Goal: Transaction & Acquisition: Purchase product/service

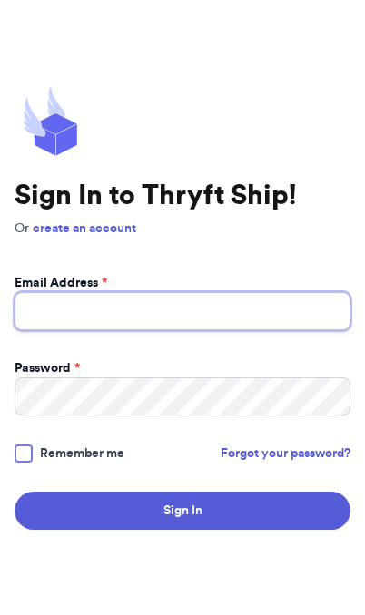
click at [239, 330] on input "Email Address *" at bounding box center [183, 311] width 336 height 38
type input "kmbiorn@gmail.com"
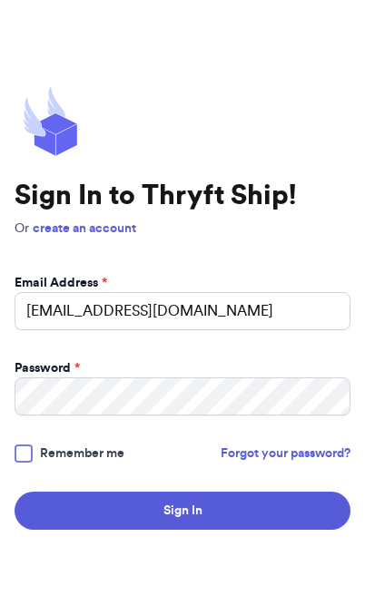
click at [182, 530] on button "Sign In" at bounding box center [183, 511] width 336 height 38
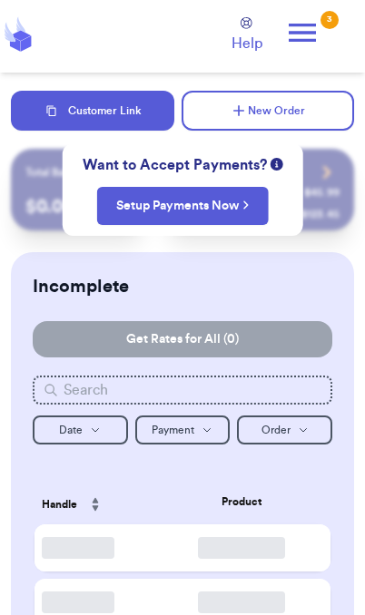
checkbox input "true"
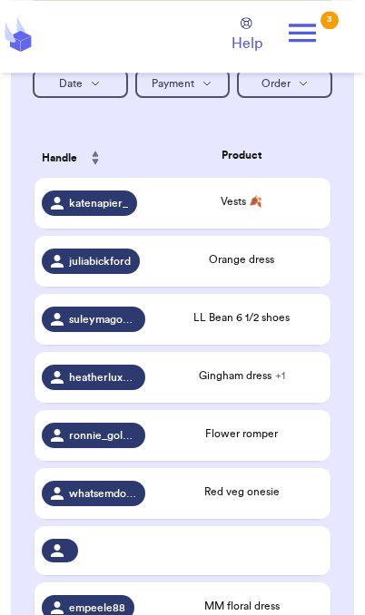
scroll to position [347, 0]
click at [294, 329] on div "LL Bean 6 1/2 shoes" at bounding box center [241, 320] width 163 height 20
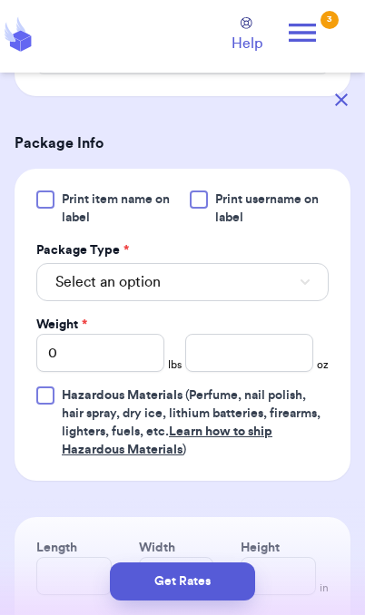
scroll to position [700, 0]
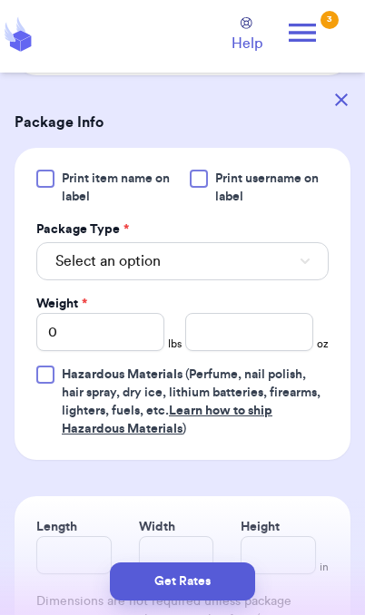
click at [264, 280] on button "Select an option" at bounding box center [182, 261] width 292 height 38
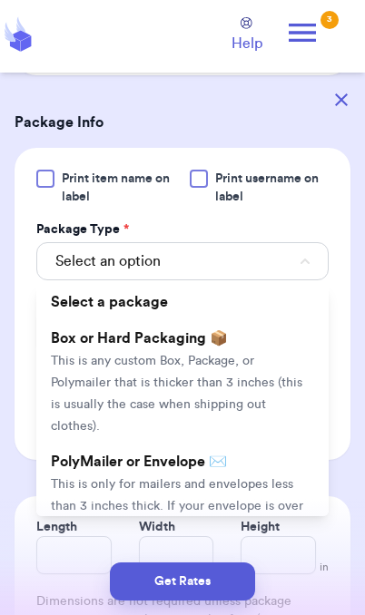
click at [206, 487] on span "This is only for mailers and envelopes less than 3 inches thick. If your envelo…" at bounding box center [177, 517] width 252 height 78
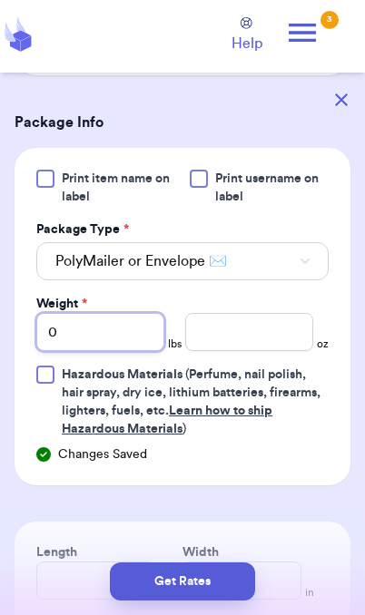
click at [127, 351] on input "0" at bounding box center [100, 332] width 128 height 38
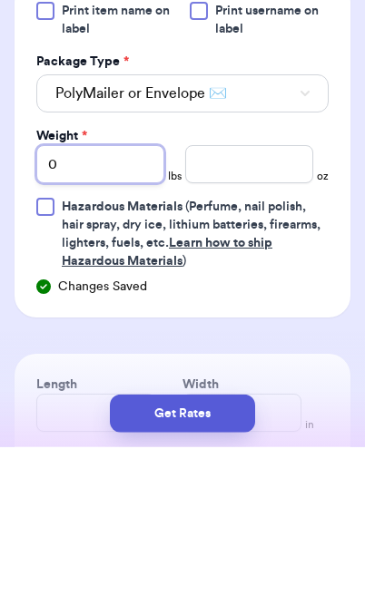
type input "01"
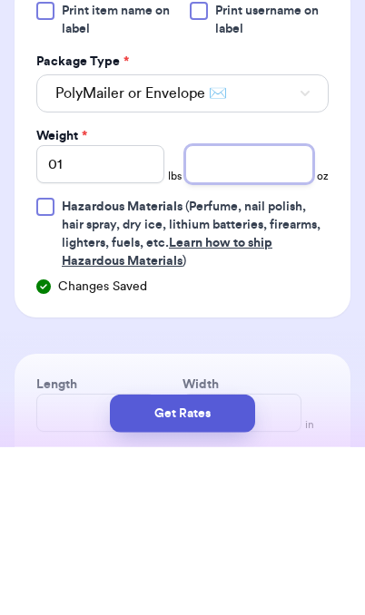
click at [251, 313] on input "number" at bounding box center [249, 332] width 128 height 38
type input "7.1"
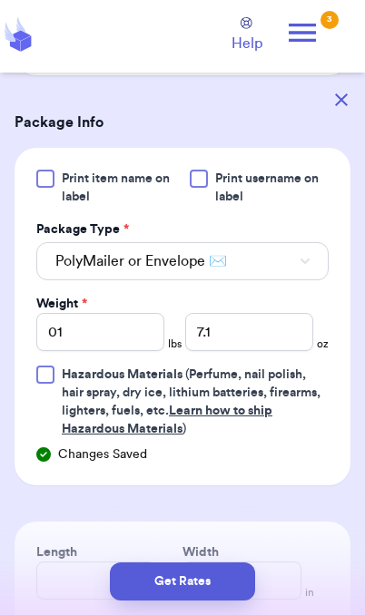
click at [215, 586] on button "Get Rates" at bounding box center [182, 582] width 145 height 38
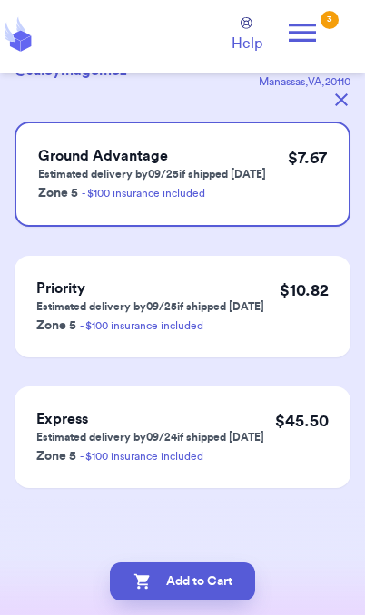
scroll to position [0, 0]
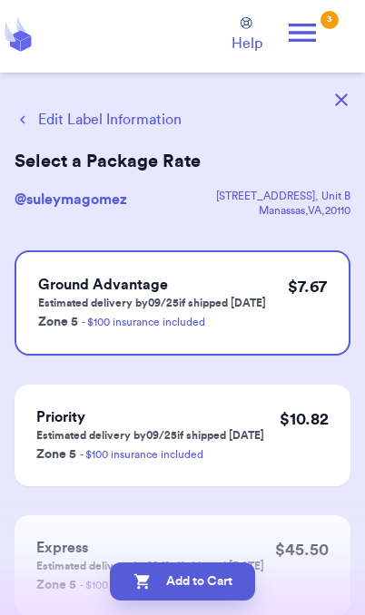
click at [70, 116] on button "Edit Label Information" at bounding box center [98, 120] width 167 height 22
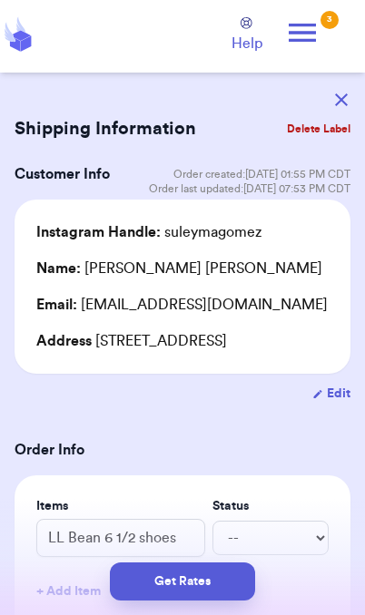
click at [221, 587] on button "Get Rates" at bounding box center [182, 582] width 145 height 38
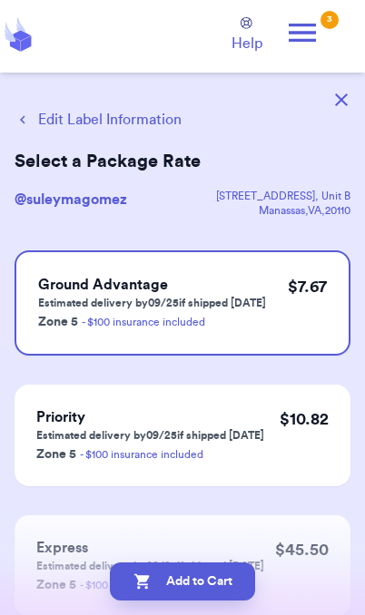
click at [223, 588] on button "Add to Cart" at bounding box center [182, 582] width 145 height 38
checkbox input "true"
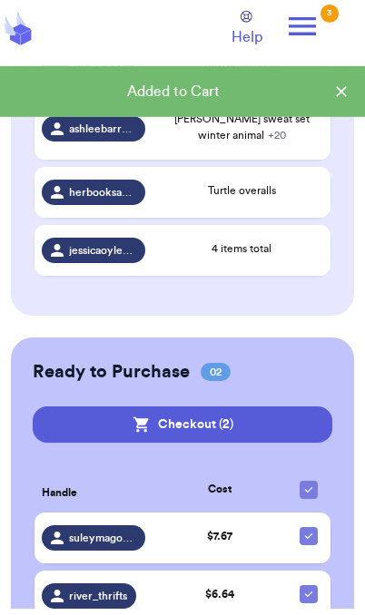
scroll to position [825, 0]
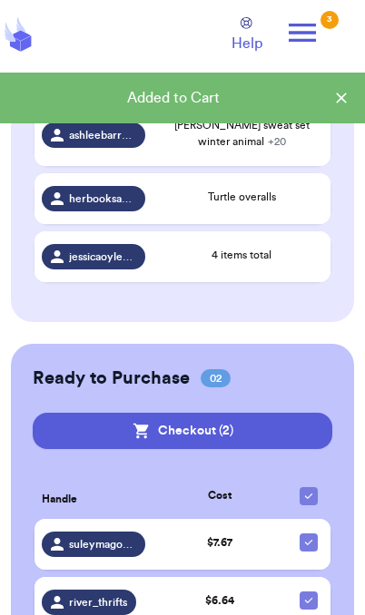
click at [269, 436] on button "Checkout ( 2 )" at bounding box center [183, 431] width 300 height 36
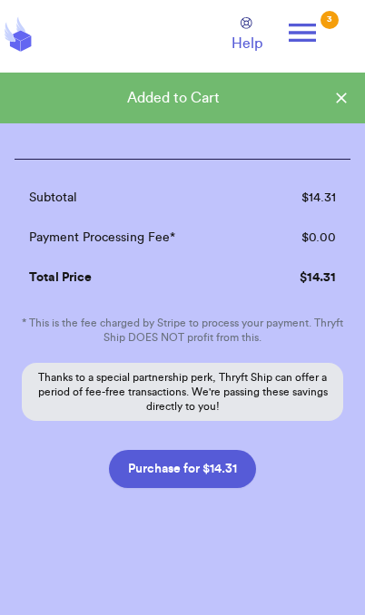
scroll to position [300, 0]
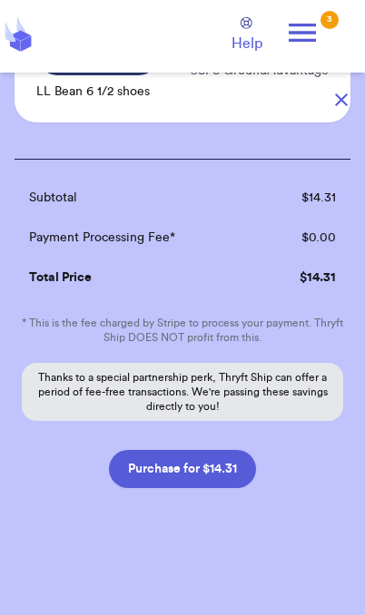
click at [230, 467] on button "Purchase for $14.31" at bounding box center [182, 469] width 147 height 38
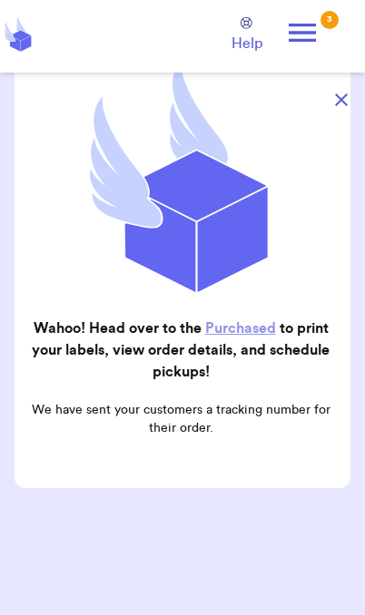
scroll to position [182, 0]
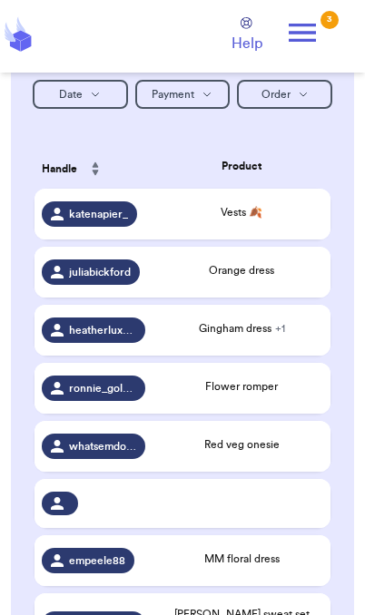
scroll to position [336, 0]
click at [319, 34] on icon at bounding box center [302, 33] width 36 height 36
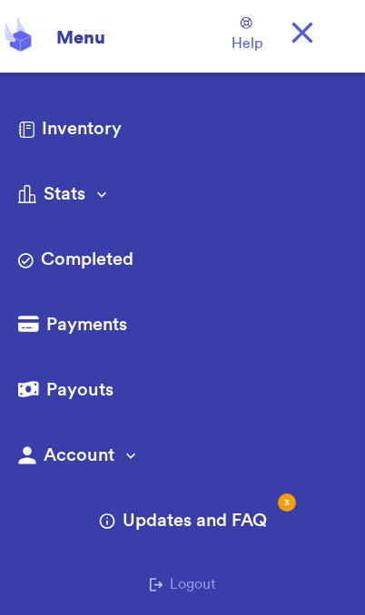
click at [116, 270] on link "Completed" at bounding box center [182, 261] width 329 height 29
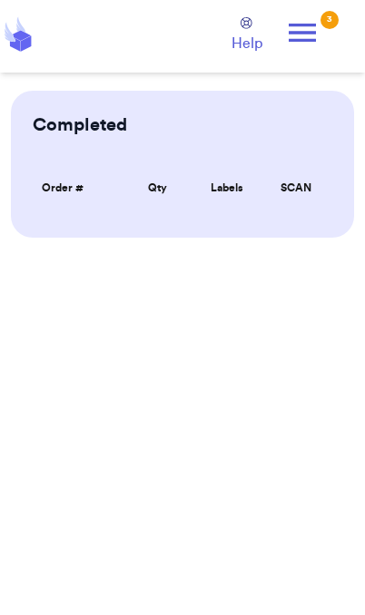
click at [317, 22] on icon at bounding box center [302, 33] width 36 height 36
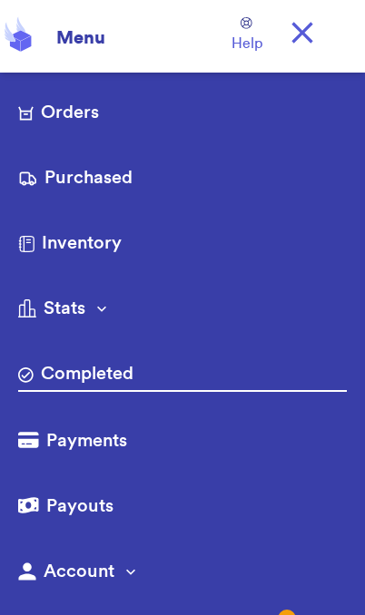
click at [110, 185] on link "Purchased" at bounding box center [182, 179] width 329 height 29
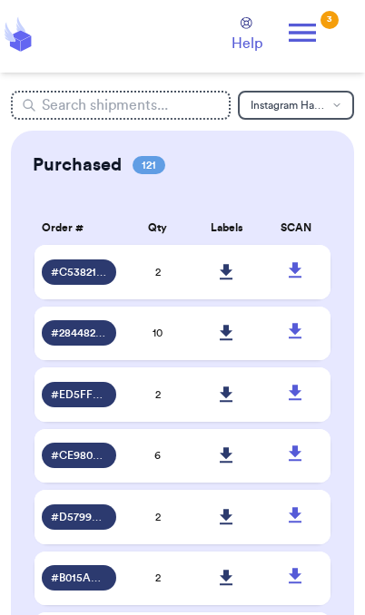
click at [106, 340] on span "# 28448273" at bounding box center [79, 333] width 56 height 15
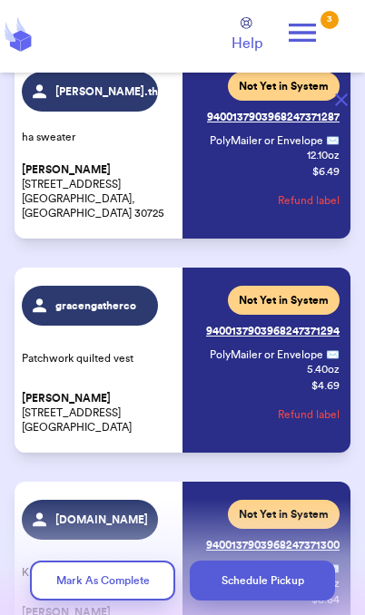
scroll to position [587, 0]
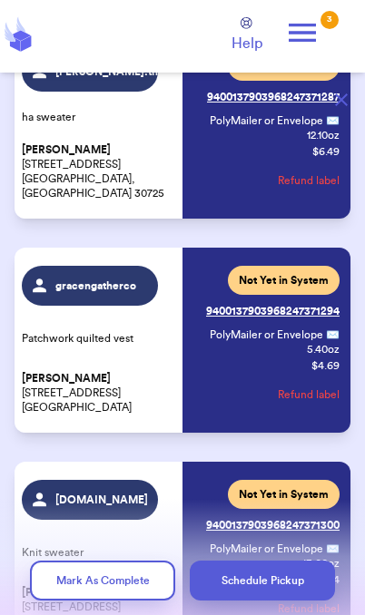
click at [314, 35] on icon at bounding box center [302, 33] width 36 height 36
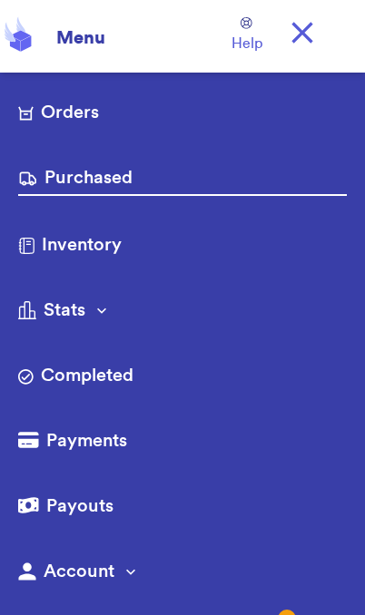
click at [93, 118] on link "Orders" at bounding box center [182, 114] width 329 height 29
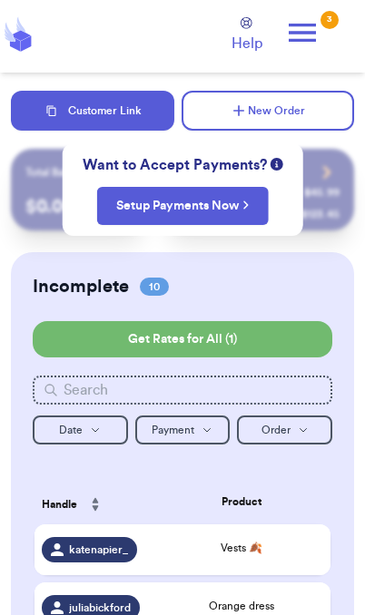
click at [317, 28] on icon at bounding box center [302, 33] width 36 height 36
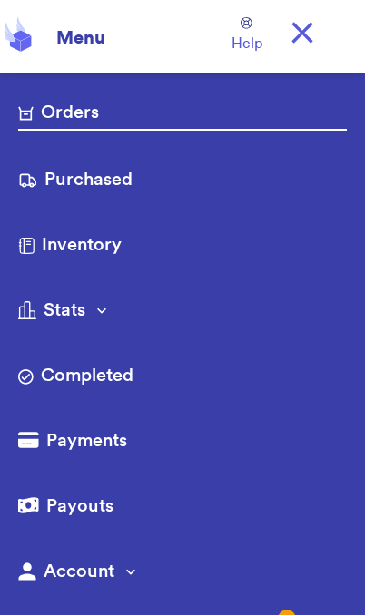
click at [108, 191] on link "Purchased" at bounding box center [182, 181] width 329 height 29
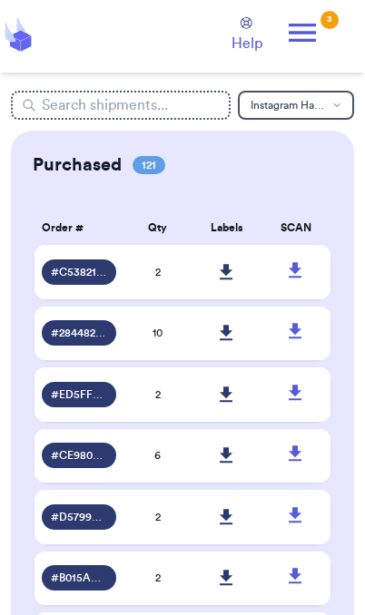
click at [237, 283] on link at bounding box center [227, 272] width 40 height 40
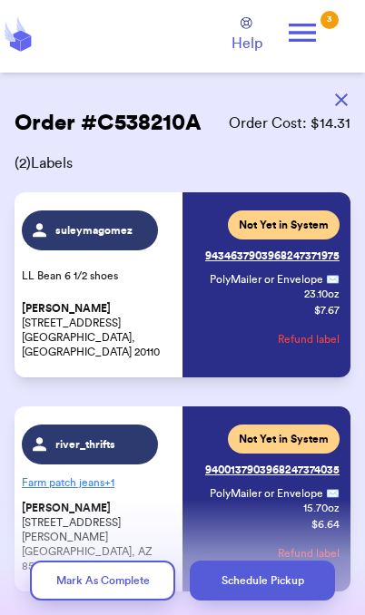
click at [303, 35] on icon at bounding box center [302, 33] width 36 height 36
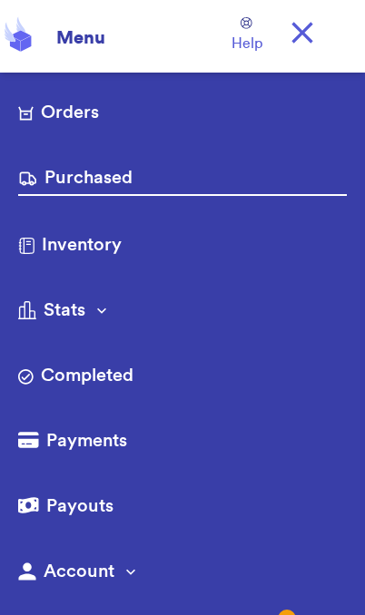
click at [88, 110] on link "Orders" at bounding box center [182, 114] width 329 height 29
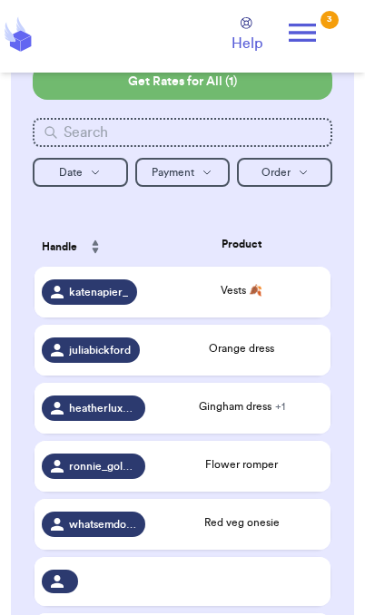
scroll to position [284, 0]
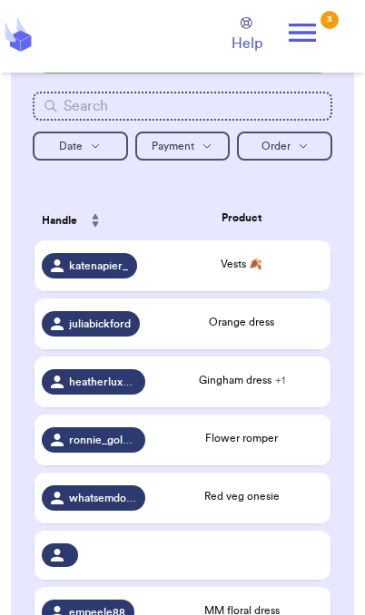
click at [270, 326] on span "Orange dress" at bounding box center [241, 322] width 65 height 11
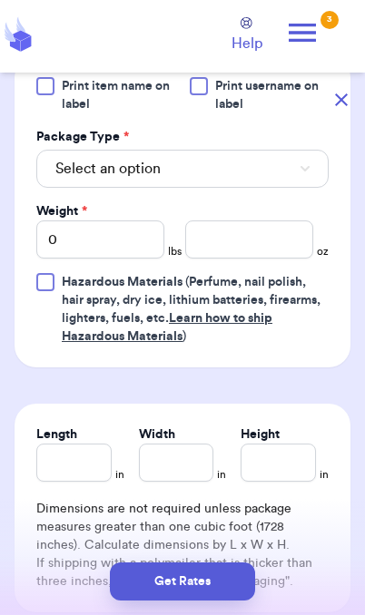
scroll to position [801, 0]
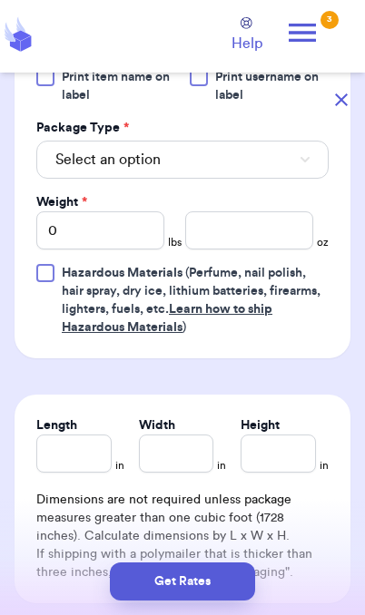
click at [285, 179] on button "Select an option" at bounding box center [182, 160] width 292 height 38
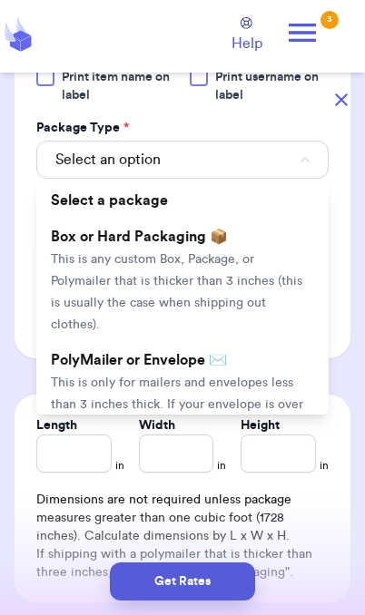
click at [250, 387] on span "This is only for mailers and envelopes less than 3 inches thick. If your envelo…" at bounding box center [177, 416] width 252 height 78
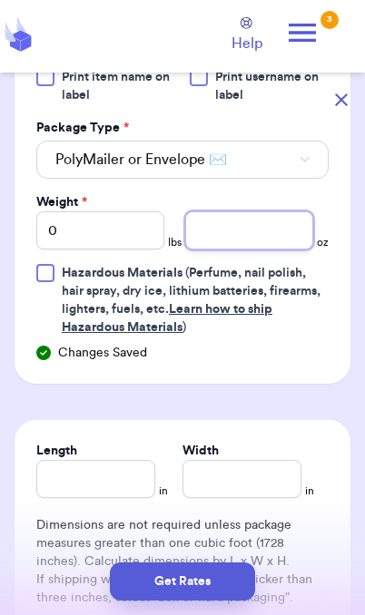
click at [279, 250] on input "number" at bounding box center [249, 230] width 128 height 38
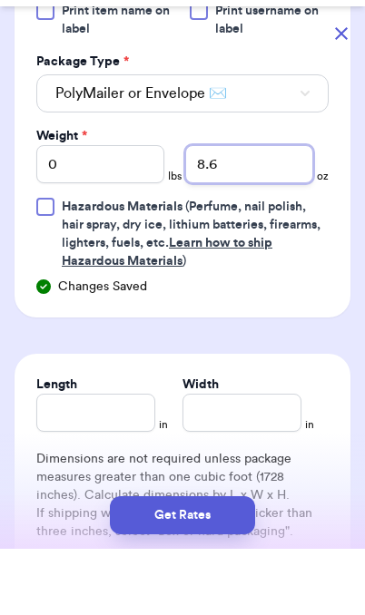
type input "8.6"
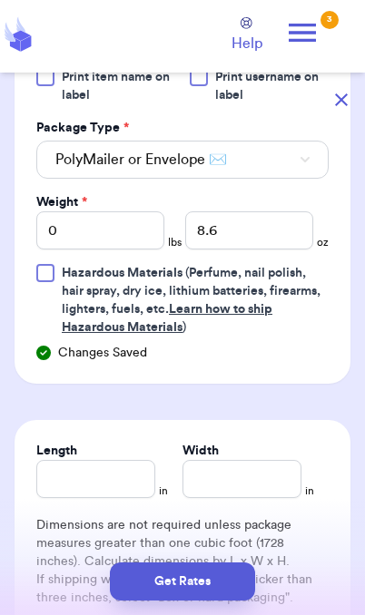
click at [231, 588] on button "Get Rates" at bounding box center [182, 582] width 145 height 38
